Goal: Obtain resource: Download file/media

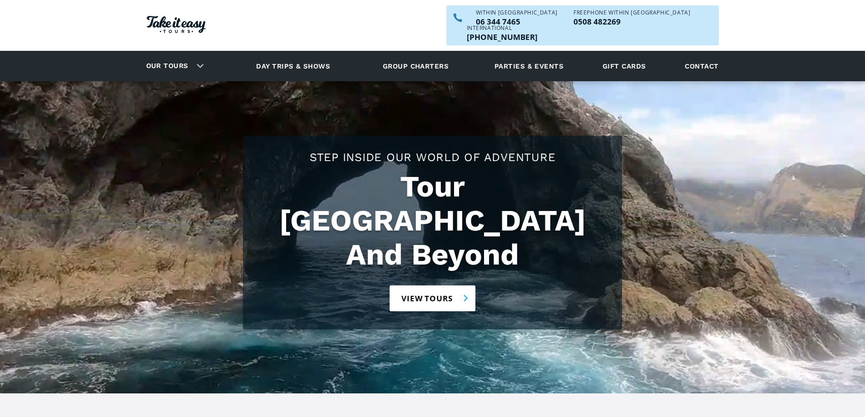
click at [430, 286] on link "View tours" at bounding box center [433, 299] width 86 height 26
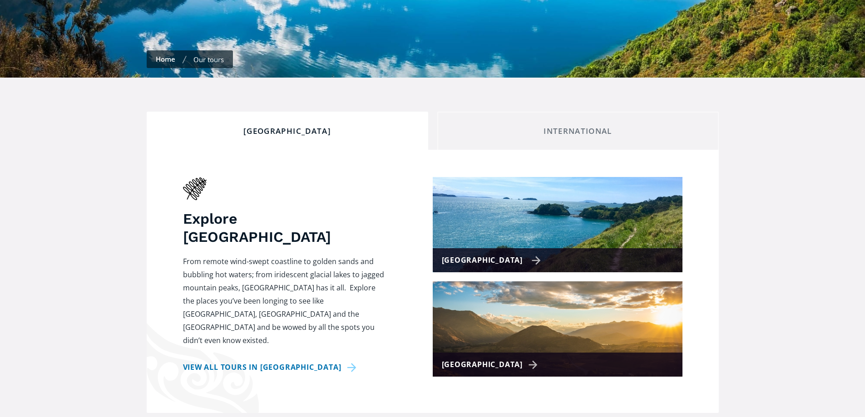
checkbox input "true"
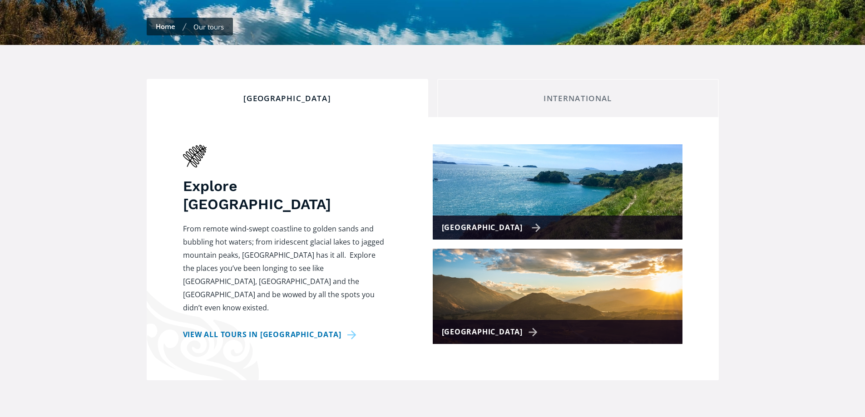
scroll to position [272, 0]
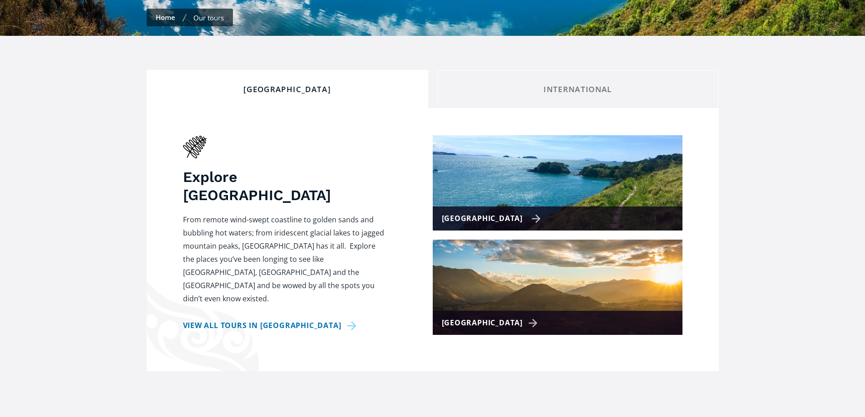
click at [500, 167] on img at bounding box center [558, 182] width 250 height 95
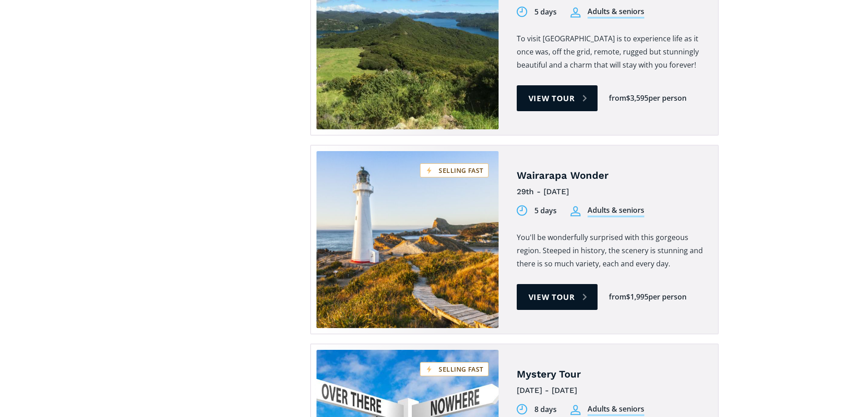
scroll to position [1138, 0]
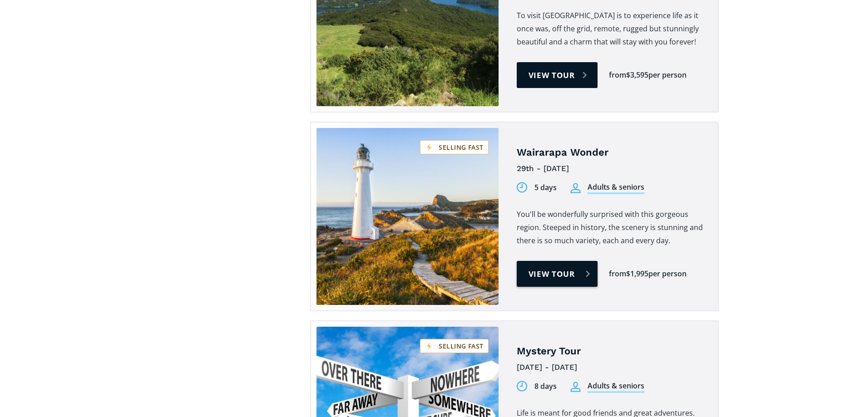
click at [546, 261] on link "View tour" at bounding box center [557, 274] width 81 height 26
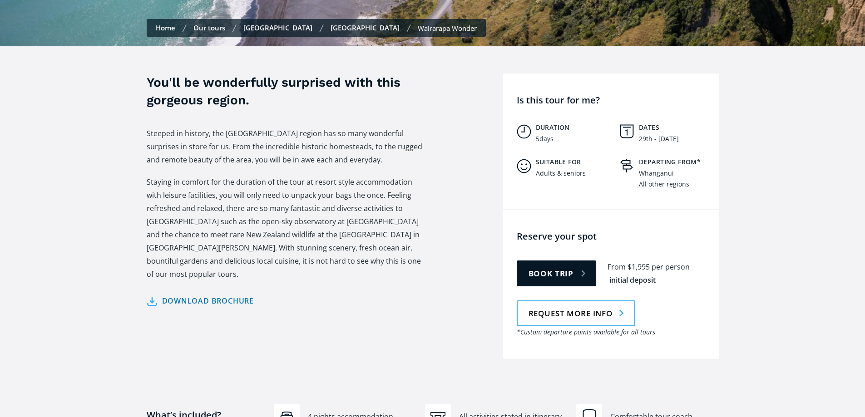
scroll to position [333, 0]
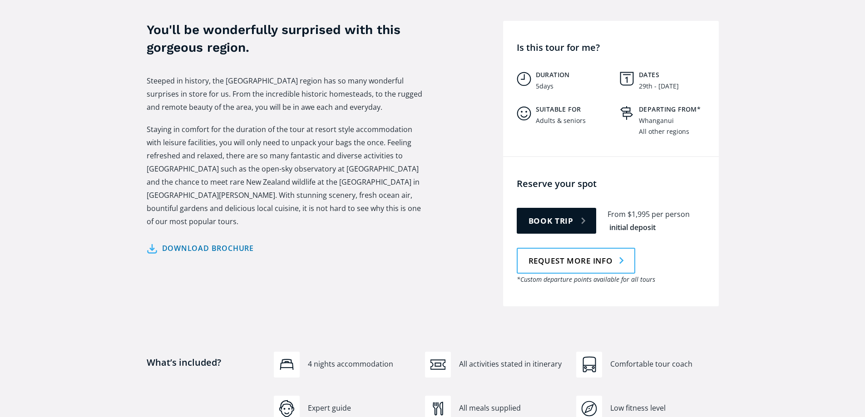
click at [211, 228] on div "Download brochure 29th - 2nd Feb 2026" at bounding box center [201, 241] width 108 height 27
click at [208, 242] on link "Download brochure" at bounding box center [201, 248] width 108 height 13
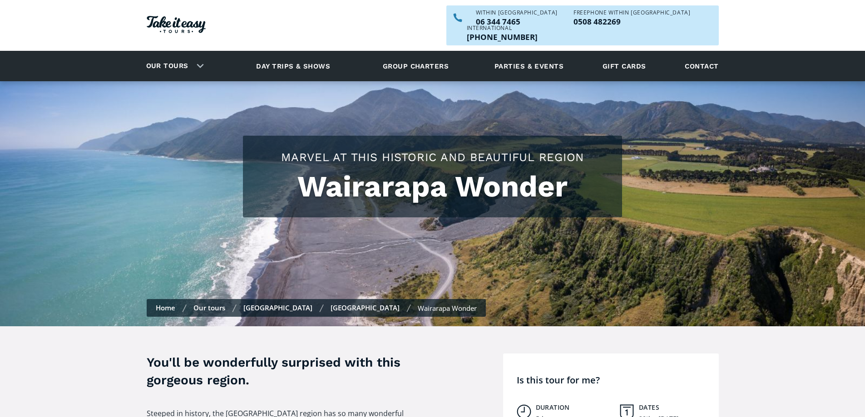
scroll to position [333, 0]
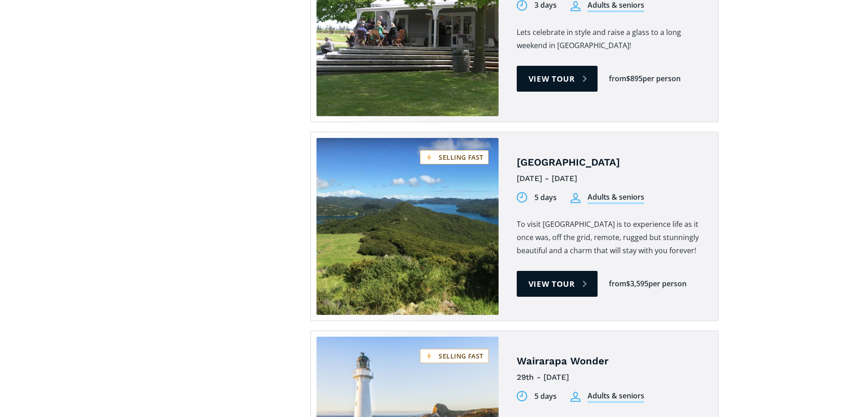
scroll to position [926, 0]
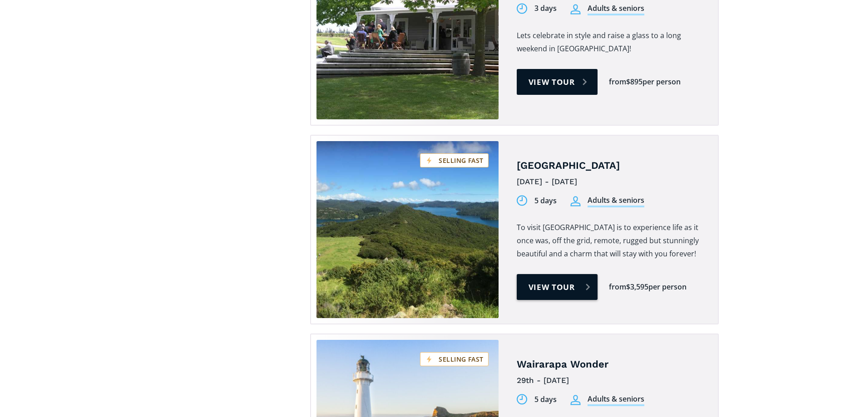
click at [553, 274] on link "View tour" at bounding box center [557, 287] width 81 height 26
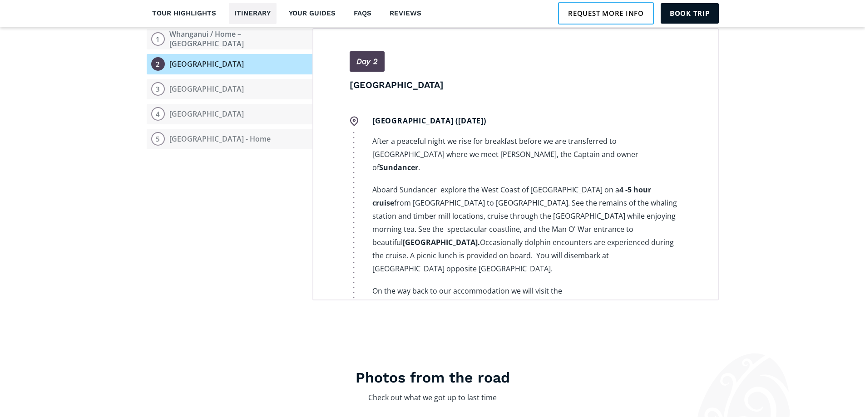
scroll to position [454, 0]
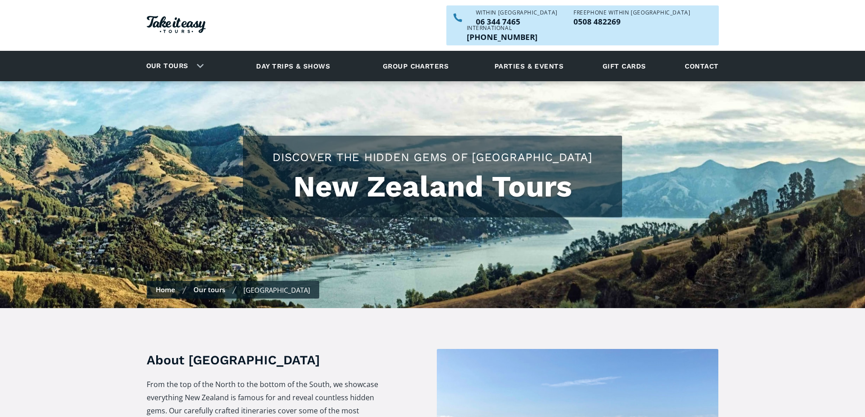
scroll to position [1272, 0]
